Goal: Navigation & Orientation: Find specific page/section

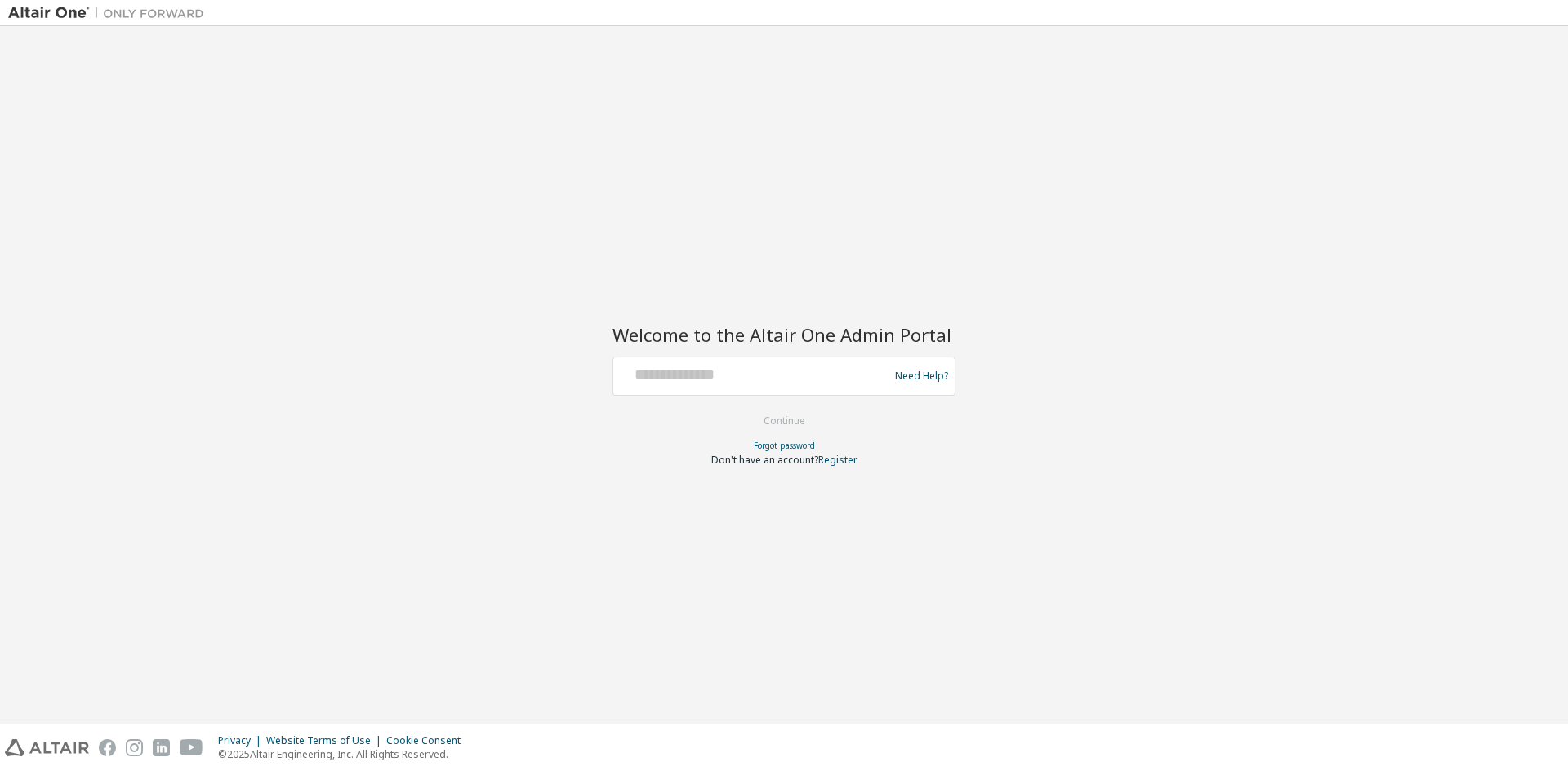
click at [722, 388] on div at bounding box center [753, 376] width 267 height 31
click at [735, 384] on input "text" at bounding box center [753, 372] width 267 height 24
type input "**********"
click at [798, 413] on button "Continue" at bounding box center [784, 421] width 76 height 24
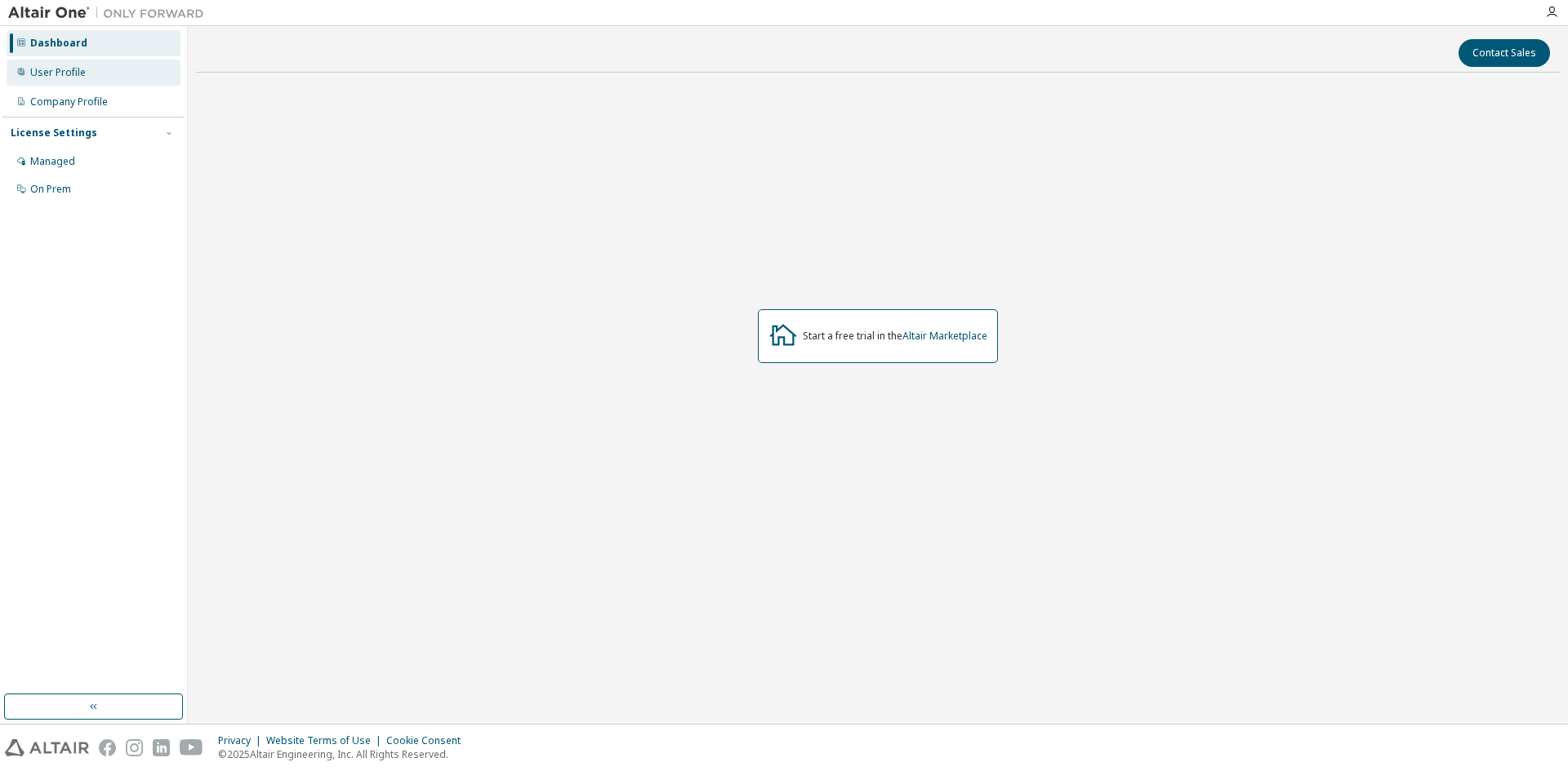
click at [65, 71] on div "User Profile" at bounding box center [57, 72] width 55 height 13
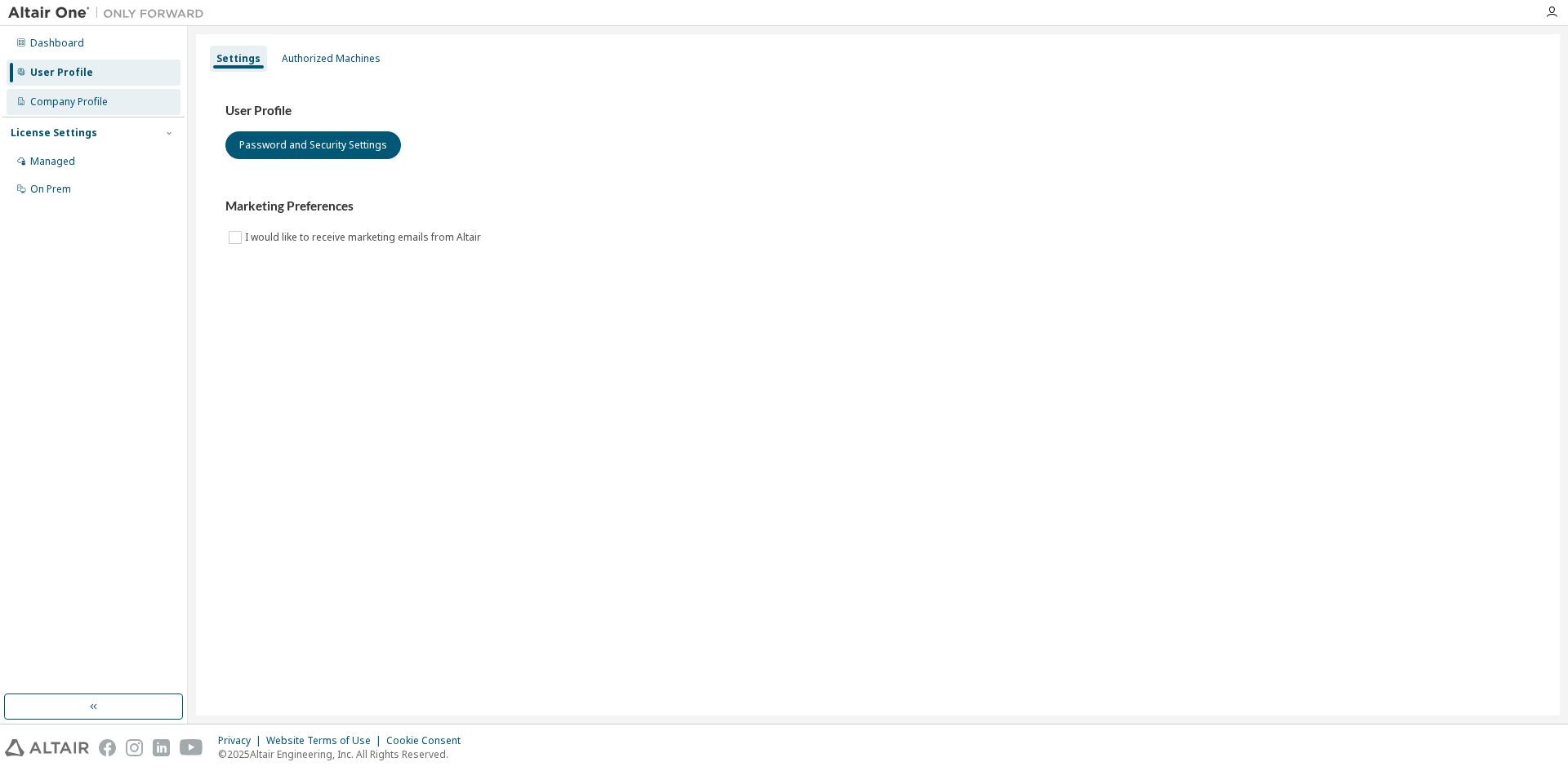
click at [82, 96] on div "Company Profile" at bounding box center [69, 102] width 77 height 13
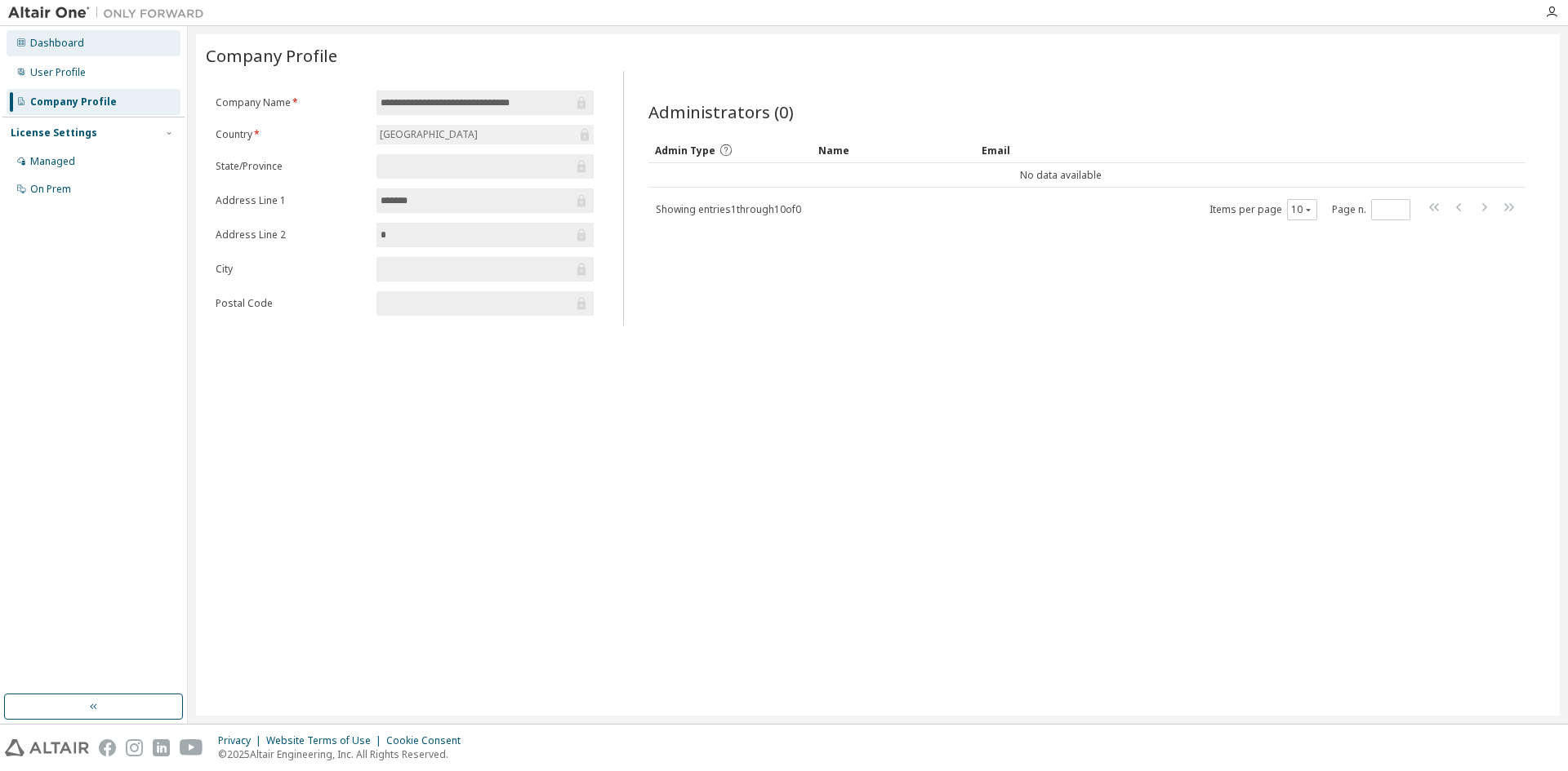
click at [69, 51] on div "Dashboard" at bounding box center [93, 43] width 174 height 26
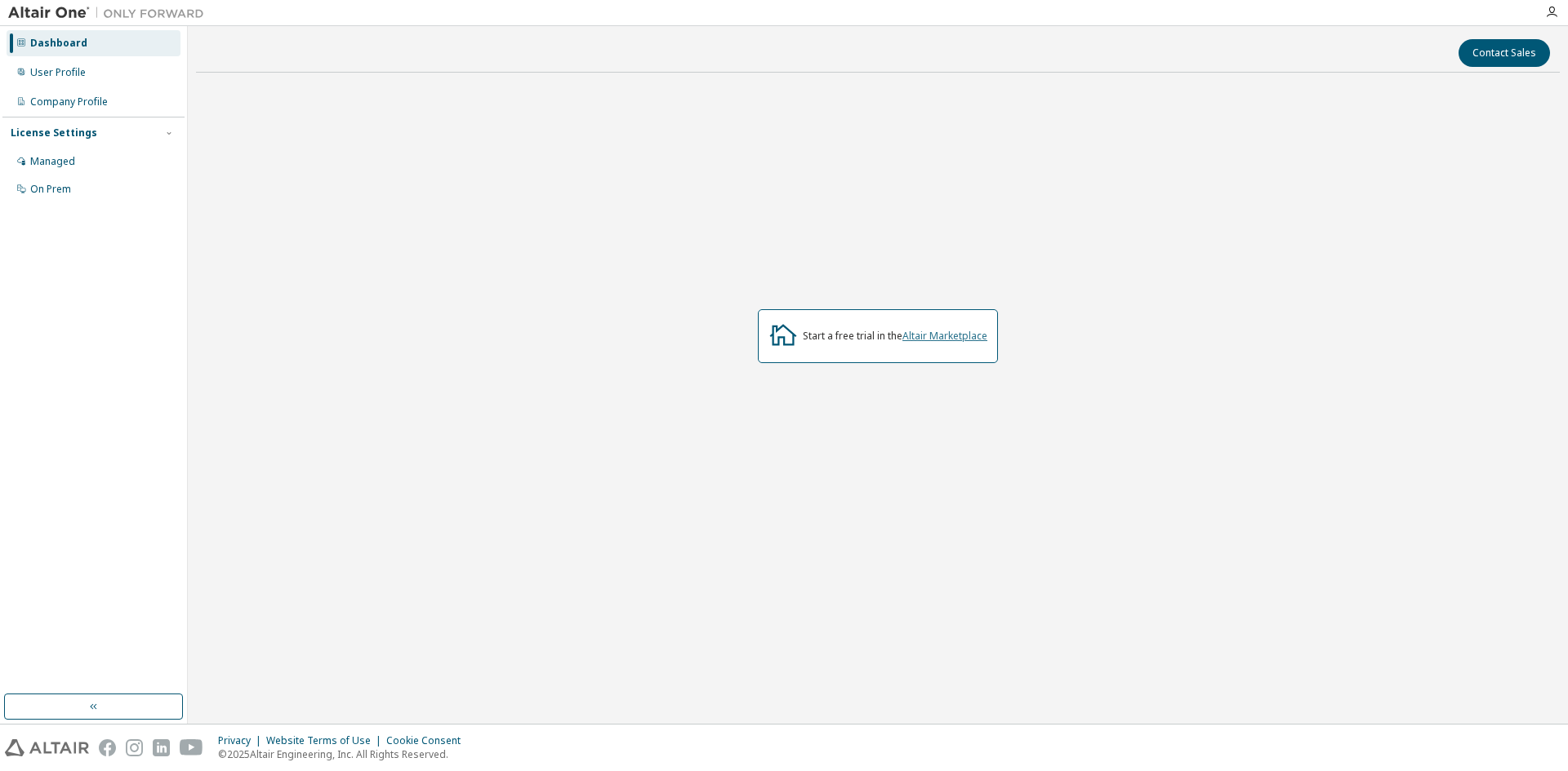
click at [914, 338] on link "Altair Marketplace" at bounding box center [944, 336] width 85 height 14
